Goal: Information Seeking & Learning: Learn about a topic

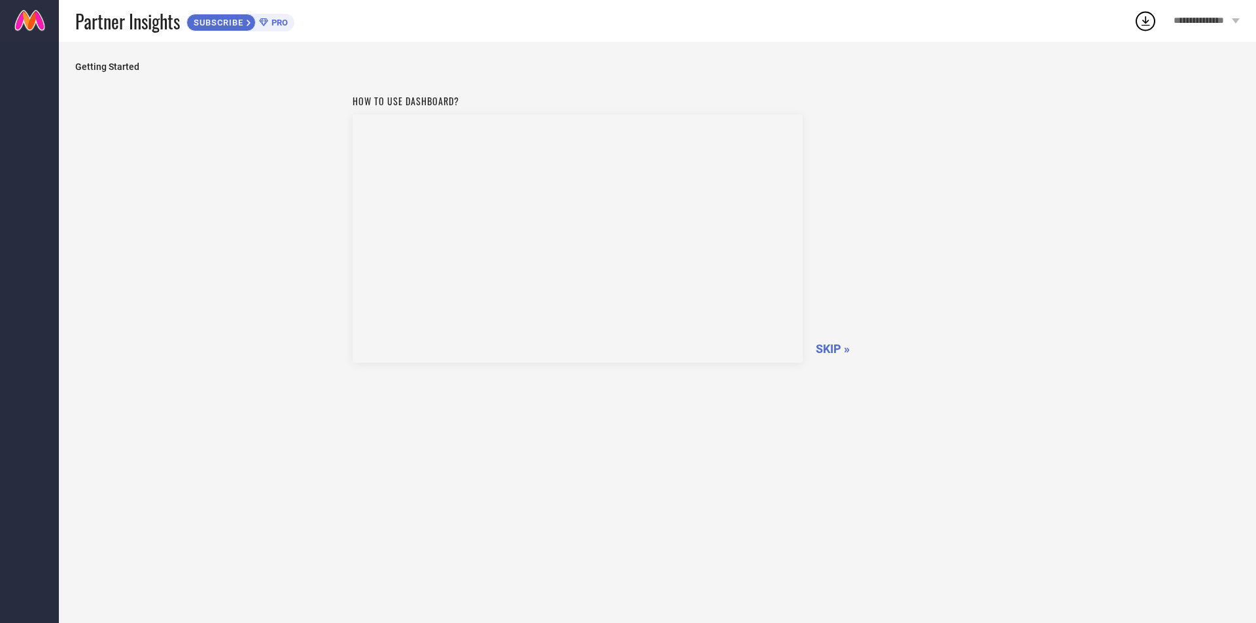
click at [95, 63] on span "Getting Started" at bounding box center [657, 66] width 1164 height 10
click at [266, 28] on div "SUBSCRIBE PRO" at bounding box center [240, 23] width 108 height 18
click at [283, 237] on div "How to use dashboard? SKIP »" at bounding box center [657, 345] width 1164 height 515
click at [75, 46] on div "Getting Started How to use dashboard? SKIP »" at bounding box center [657, 333] width 1197 height 582
click at [3, 10] on link at bounding box center [29, 21] width 59 height 42
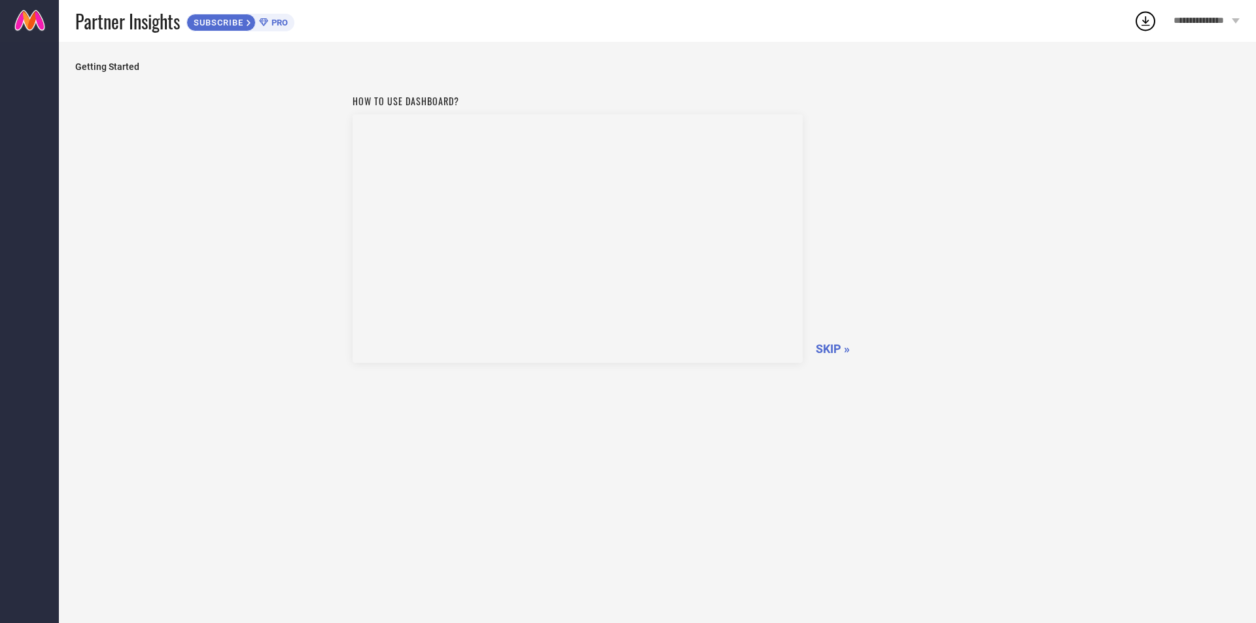
click at [837, 353] on span "SKIP »" at bounding box center [833, 349] width 34 height 14
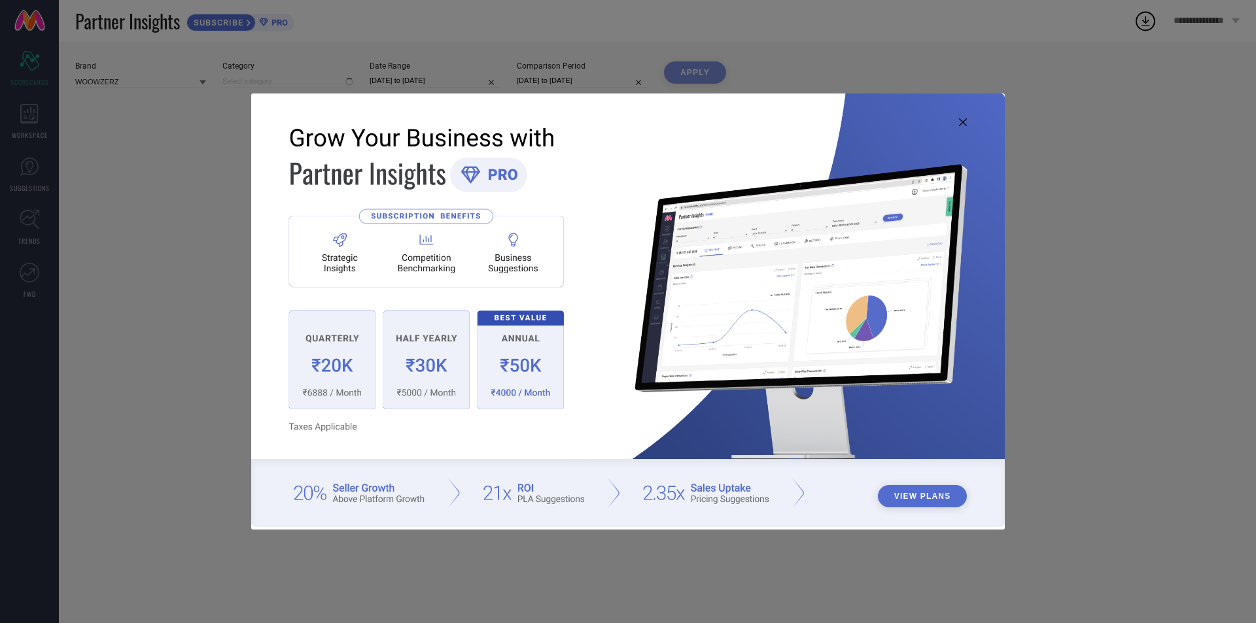
type input "All"
click at [965, 123] on icon at bounding box center [963, 122] width 8 height 8
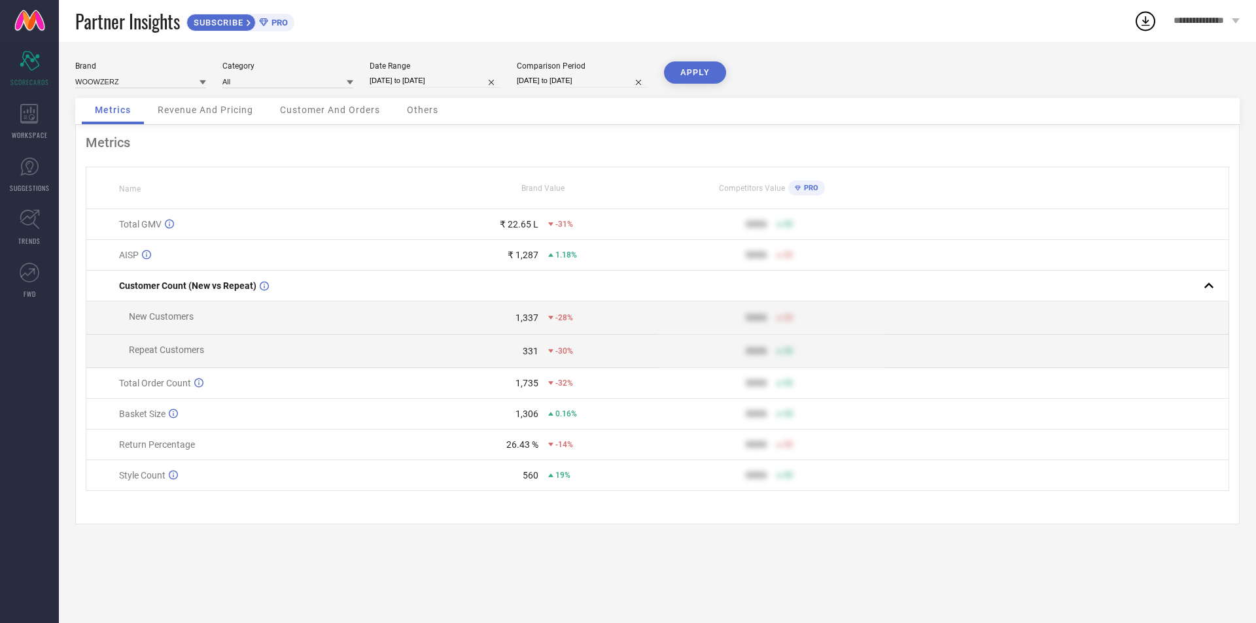
click at [183, 106] on span "Revenue And Pricing" at bounding box center [206, 110] width 96 height 10
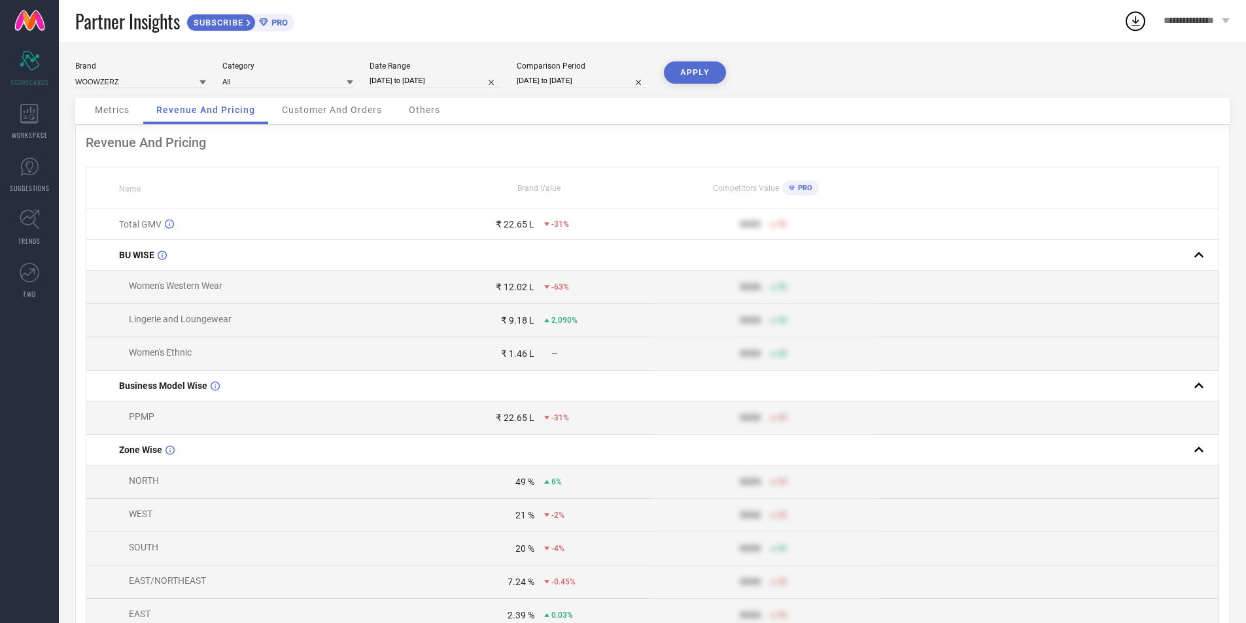
click at [108, 113] on span "Metrics" at bounding box center [112, 110] width 35 height 10
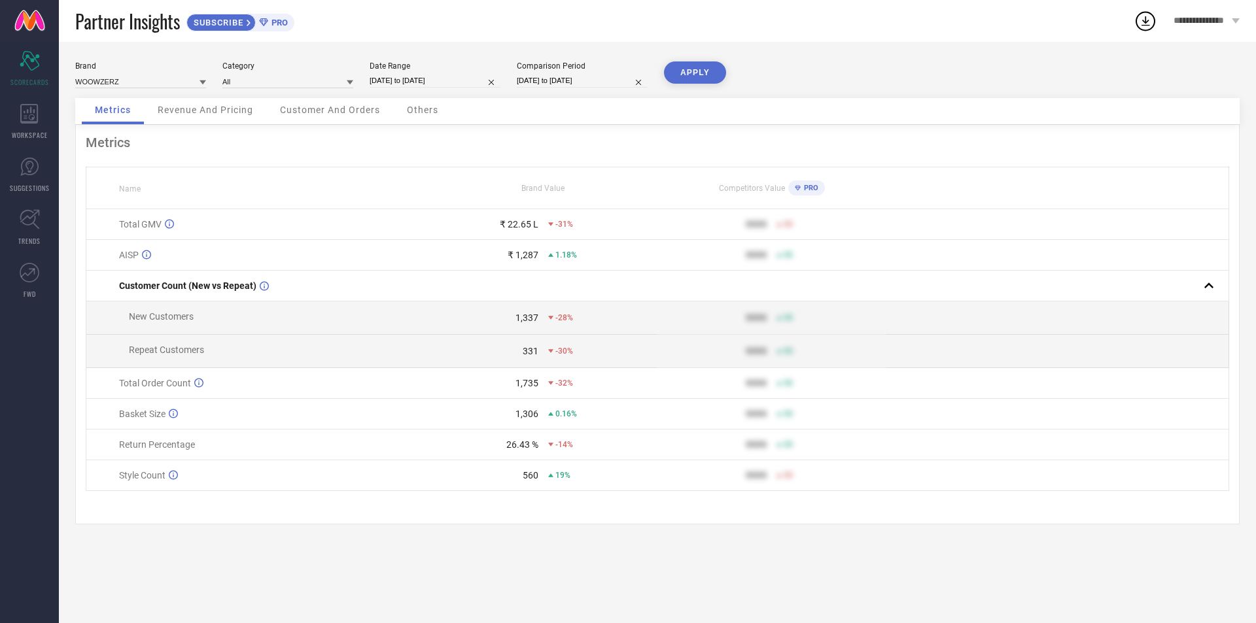
click at [331, 113] on span "Customer And Orders" at bounding box center [330, 110] width 100 height 10
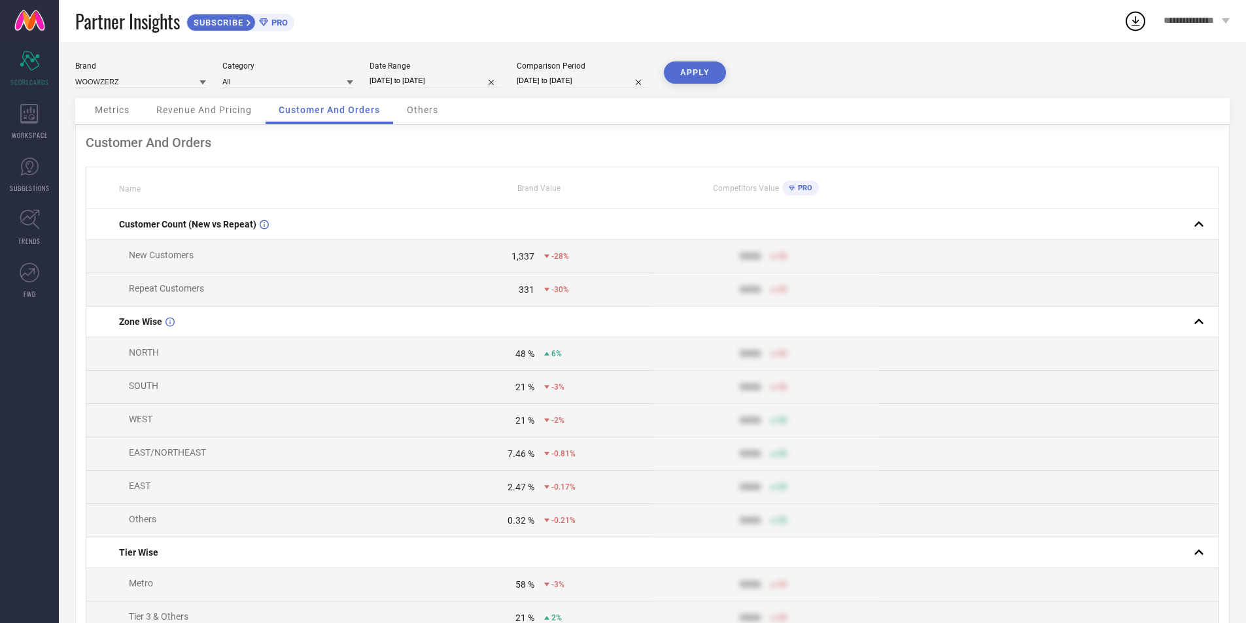
click at [141, 112] on div "Metrics" at bounding box center [112, 111] width 61 height 26
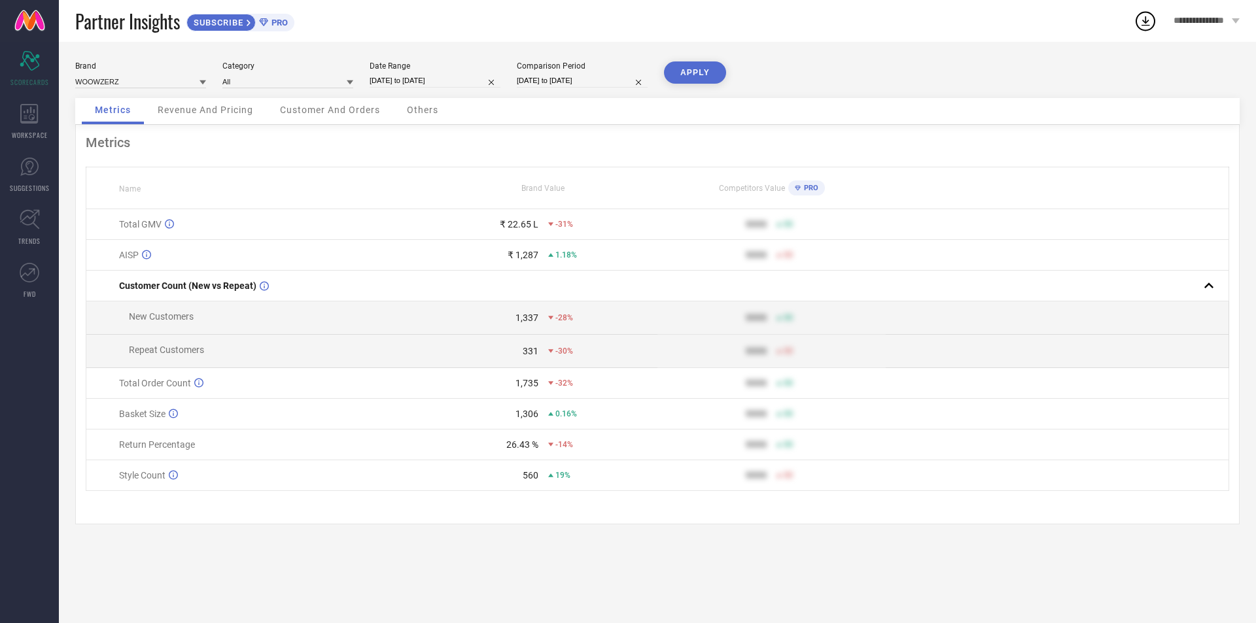
click at [226, 105] on span "Revenue And Pricing" at bounding box center [206, 110] width 96 height 10
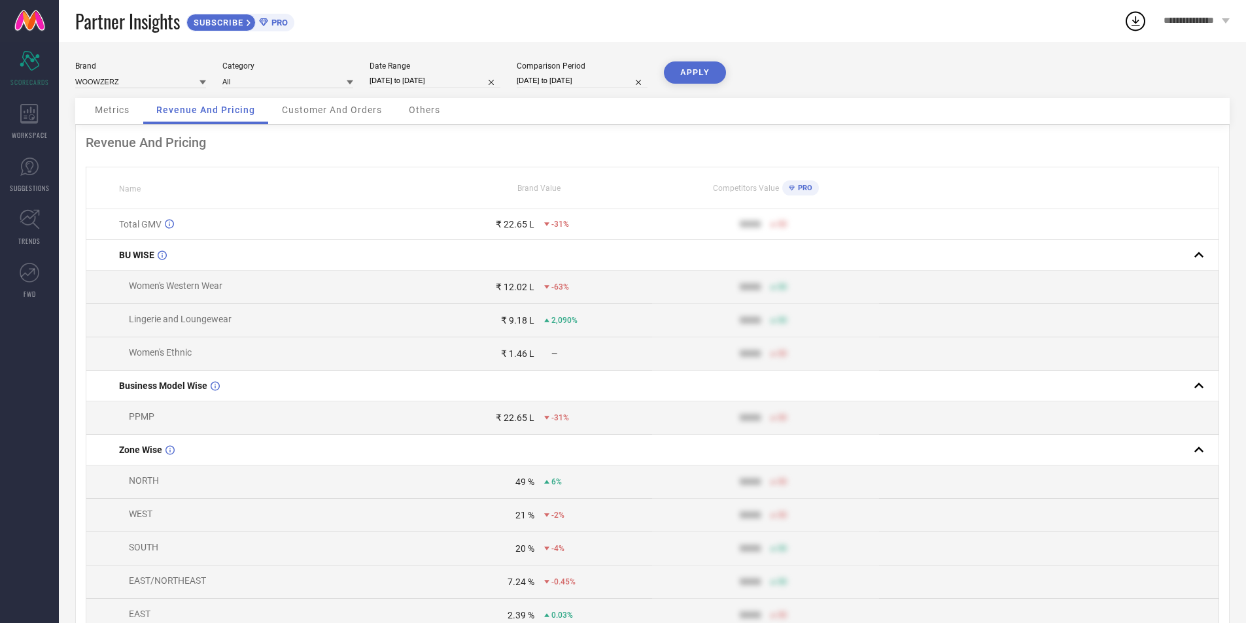
click at [324, 121] on div "Customer And Orders" at bounding box center [332, 111] width 126 height 26
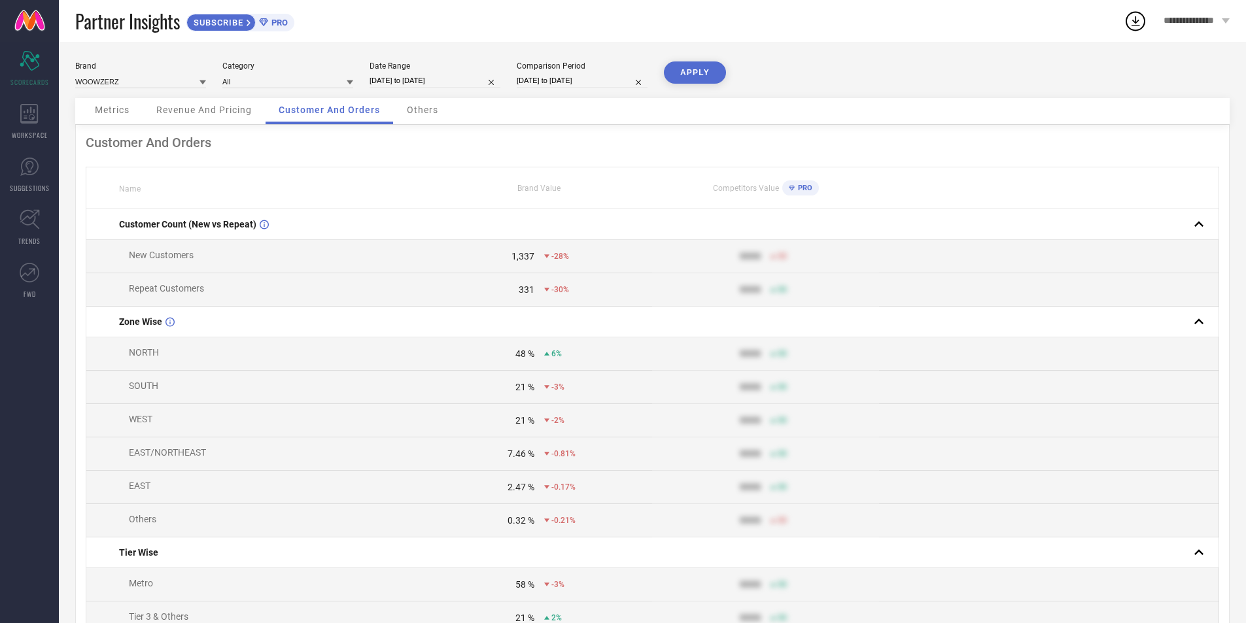
click at [222, 111] on span "Revenue And Pricing" at bounding box center [204, 110] width 96 height 10
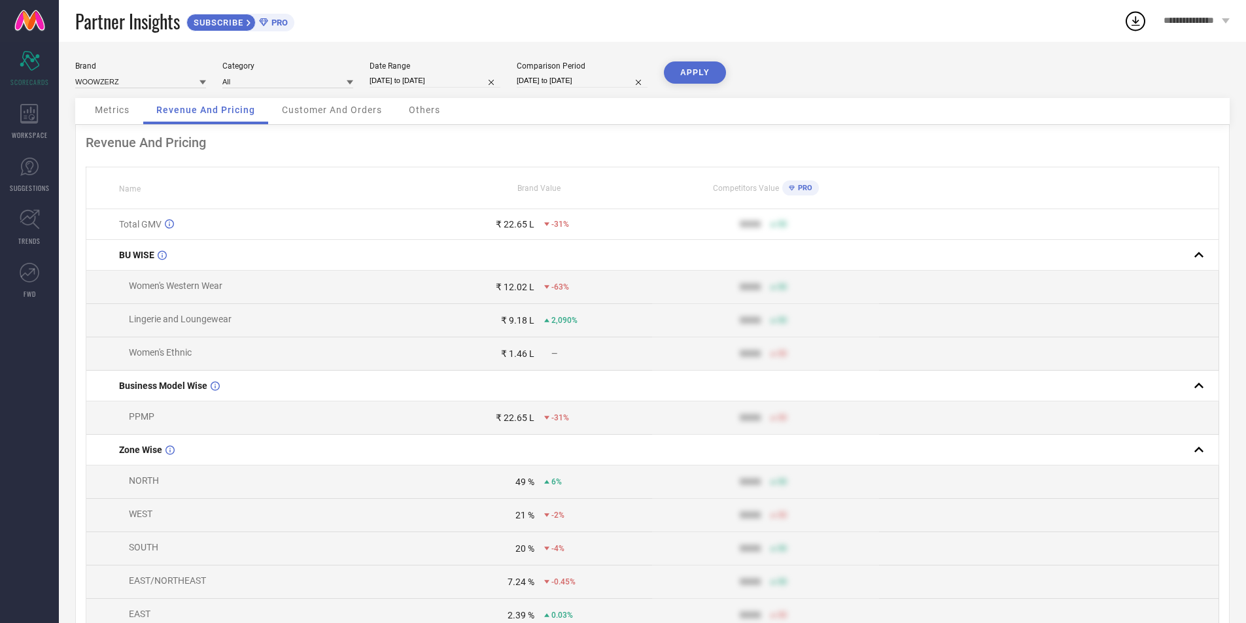
click at [347, 112] on span "Customer And Orders" at bounding box center [332, 110] width 100 height 10
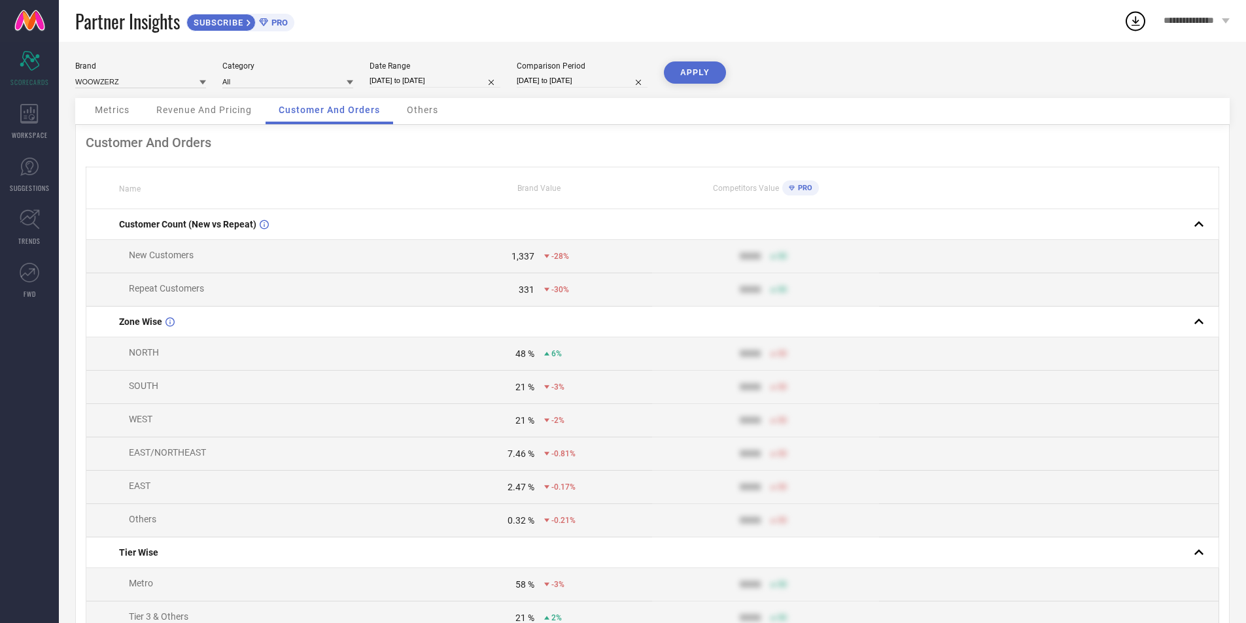
click at [416, 117] on div "Others" at bounding box center [423, 111] width 58 height 26
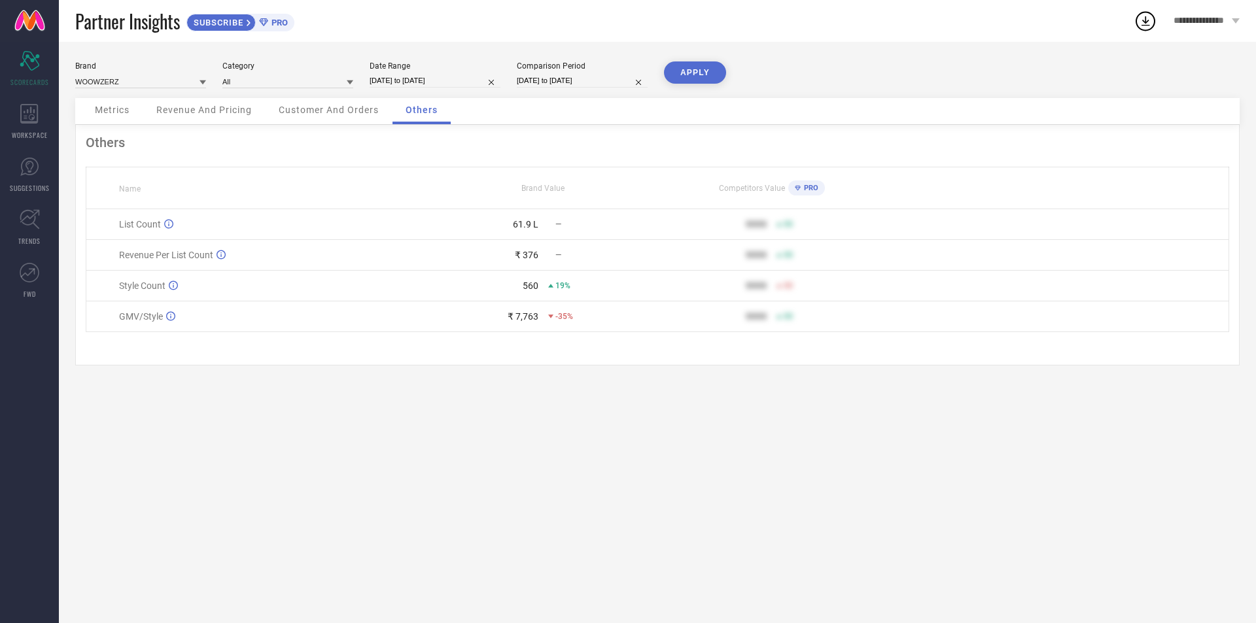
click at [364, 122] on div "Customer And Orders" at bounding box center [329, 111] width 126 height 26
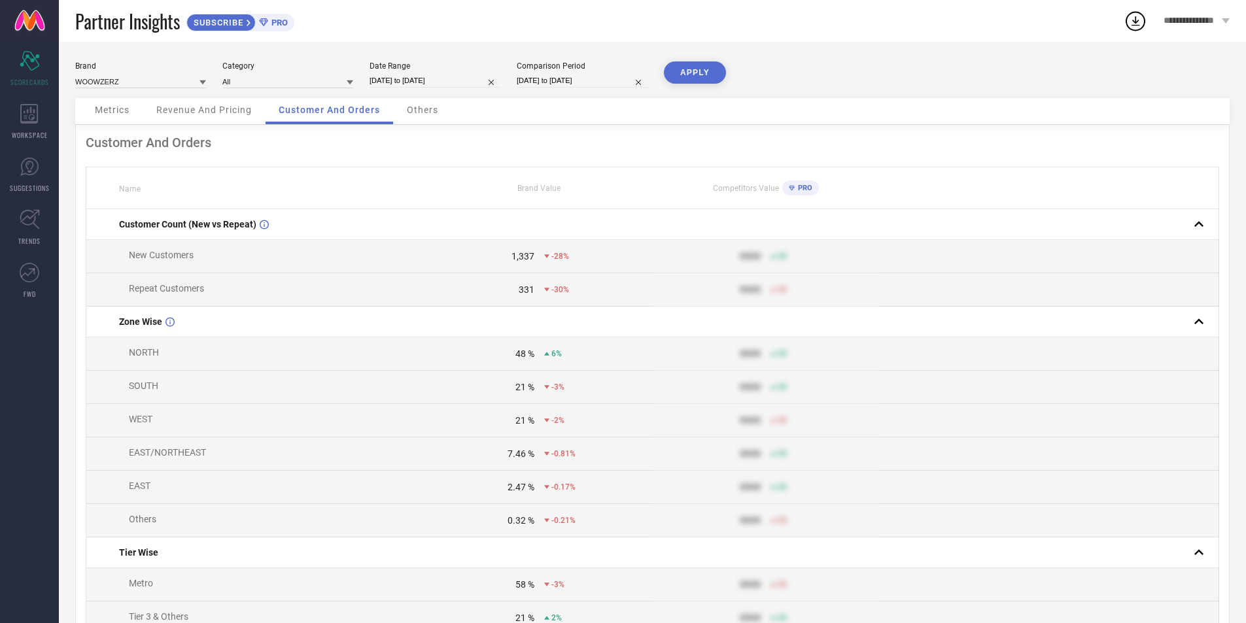
click at [244, 119] on div "Revenue And Pricing" at bounding box center [204, 111] width 122 height 26
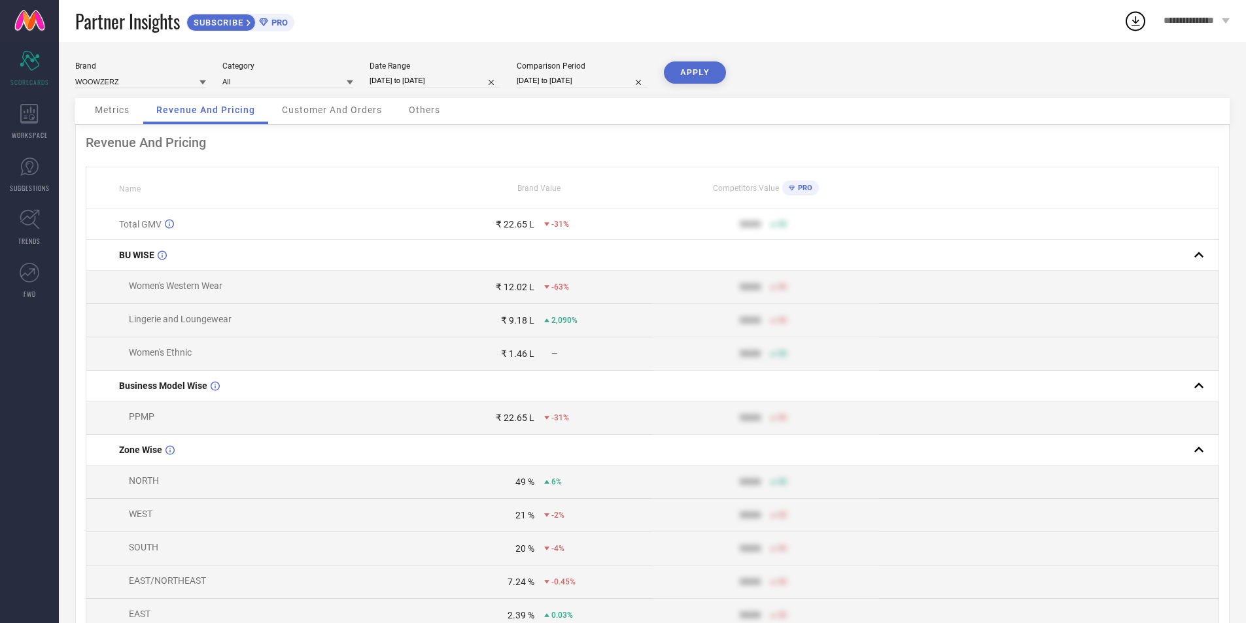
click at [311, 118] on div "Customer And Orders" at bounding box center [332, 111] width 126 height 26
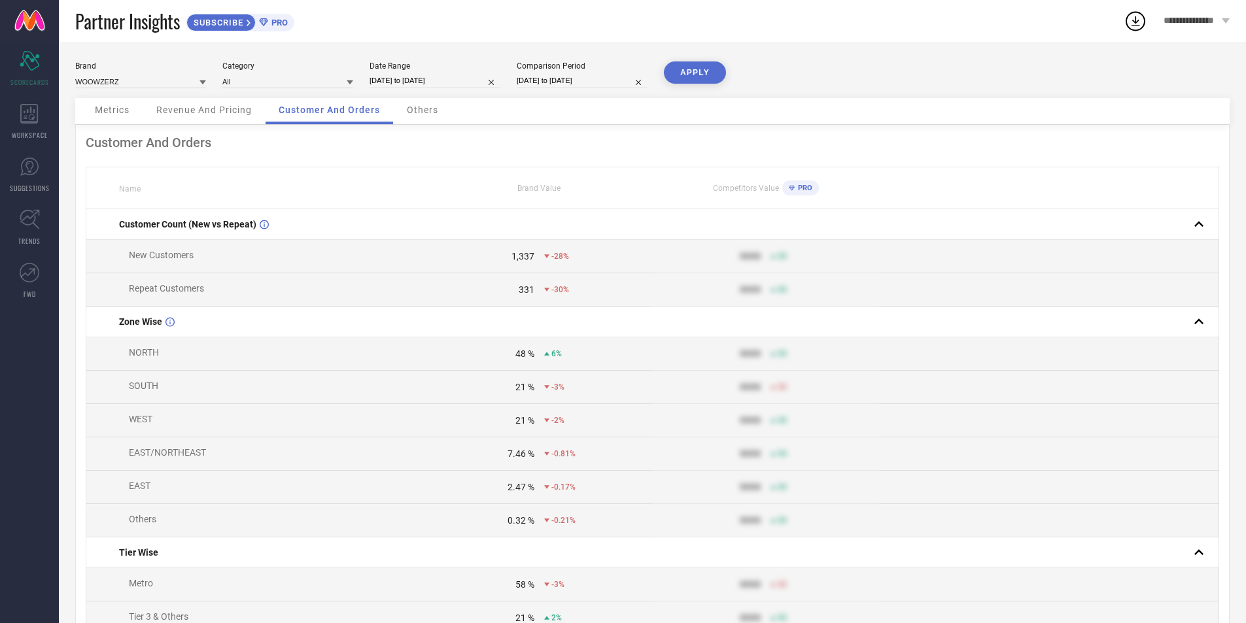
click at [188, 109] on span "Revenue And Pricing" at bounding box center [204, 110] width 96 height 10
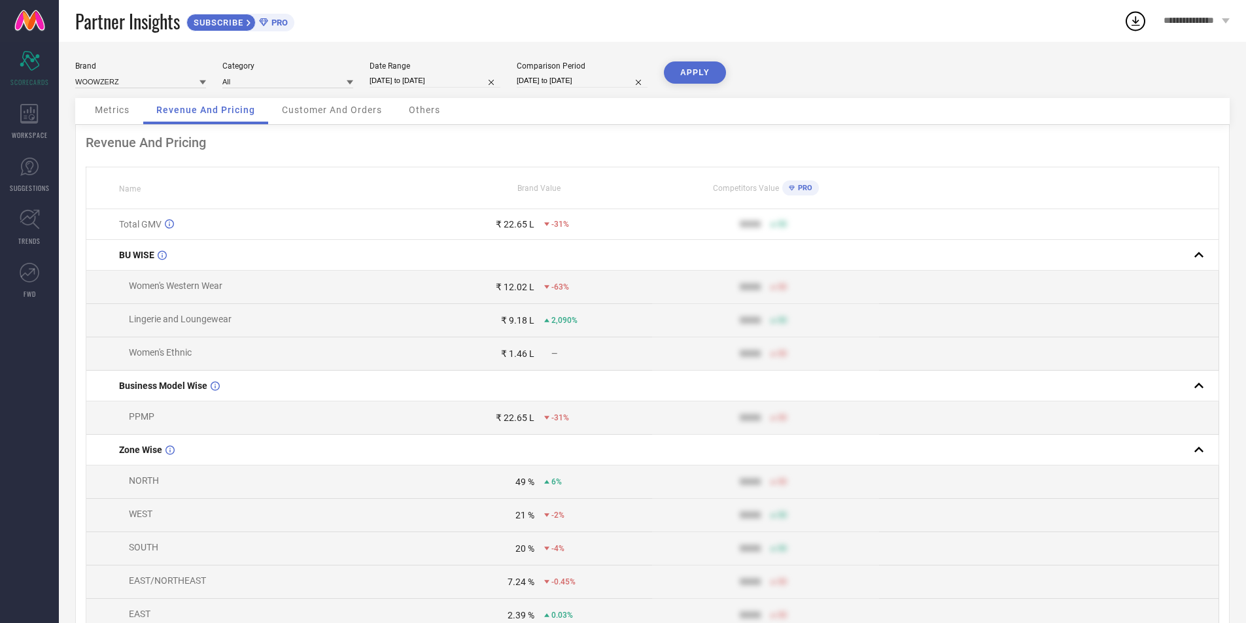
click at [135, 111] on div "Metrics" at bounding box center [112, 111] width 61 height 26
